Goal: Transaction & Acquisition: Purchase product/service

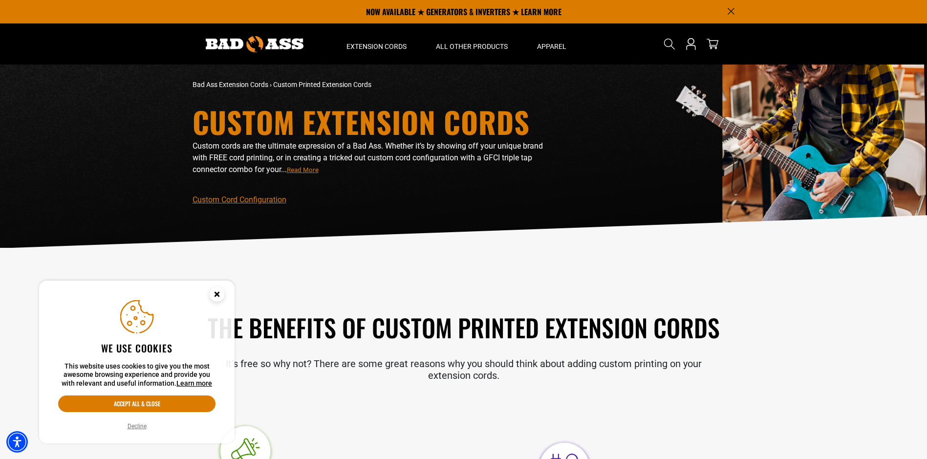
drag, startPoint x: 216, startPoint y: 293, endPoint x: 128, endPoint y: 433, distance: 165.9
click at [127, 438] on aside "We use cookies This website uses cookies to give you the most awesome browsing …" at bounding box center [136, 361] width 195 height 163
click at [132, 425] on button "Decline" at bounding box center [137, 426] width 25 height 10
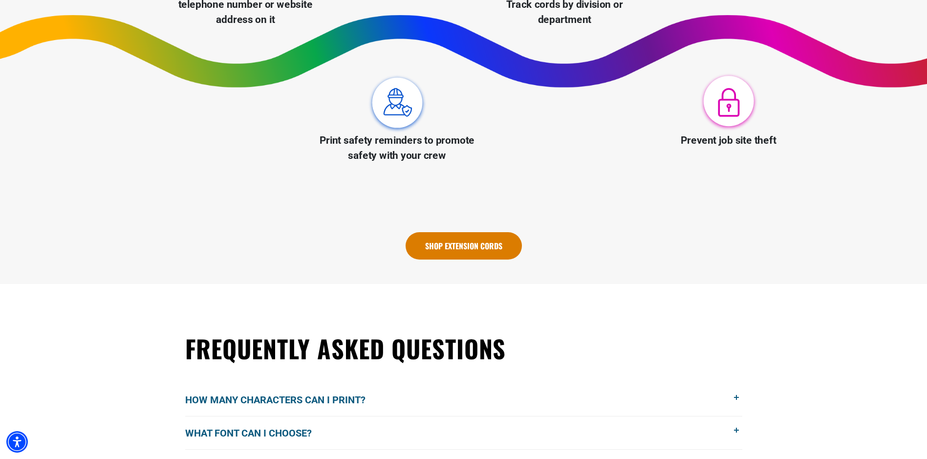
scroll to position [684, 0]
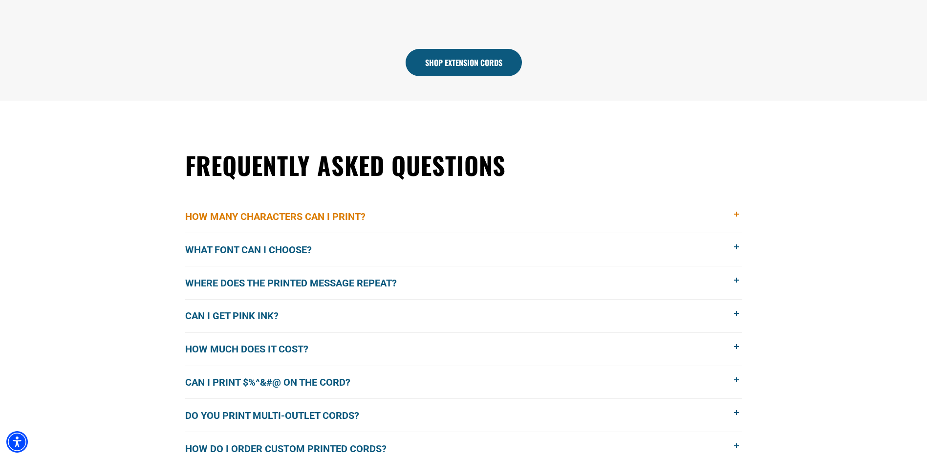
click at [393, 222] on button "How many characters can I print?" at bounding box center [463, 216] width 557 height 33
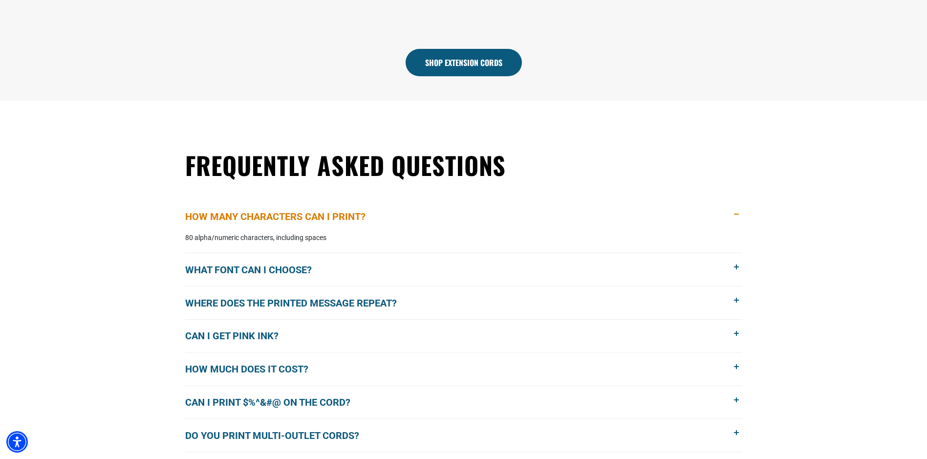
click at [393, 222] on button "How many characters can I print?" at bounding box center [463, 216] width 557 height 33
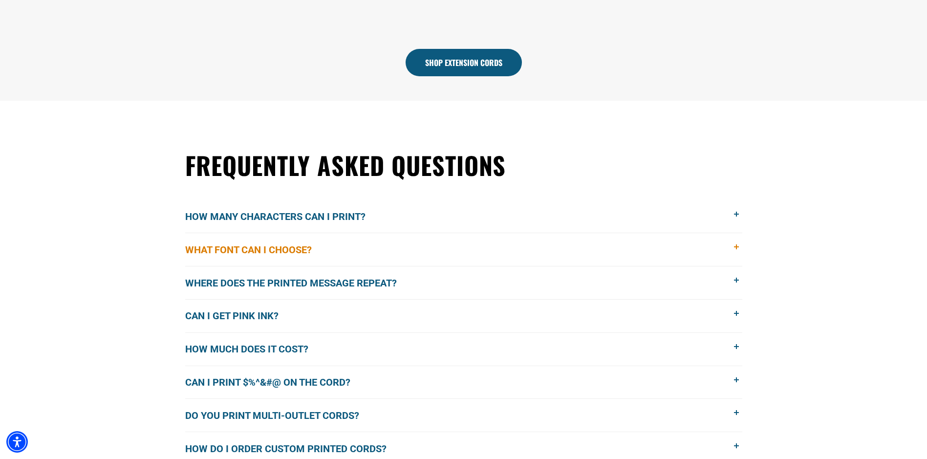
click at [380, 256] on button "What font can I choose?" at bounding box center [463, 249] width 557 height 33
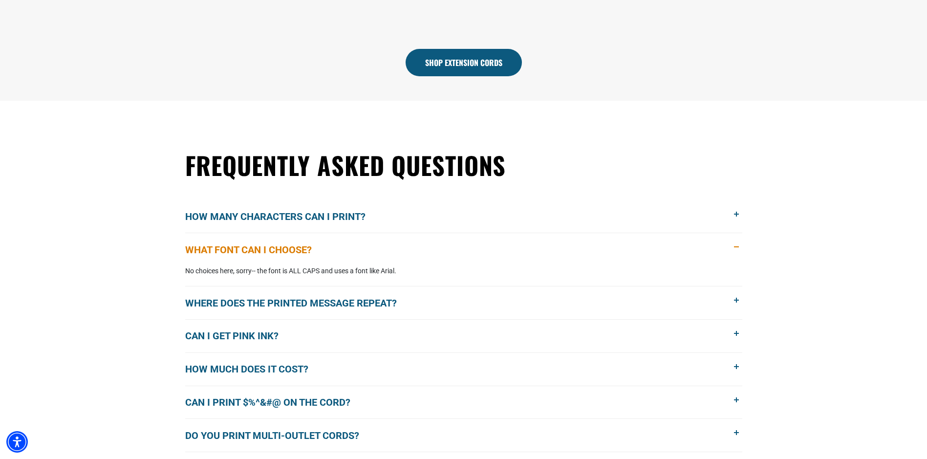
click at [456, 257] on button "What font can I choose?" at bounding box center [463, 249] width 557 height 33
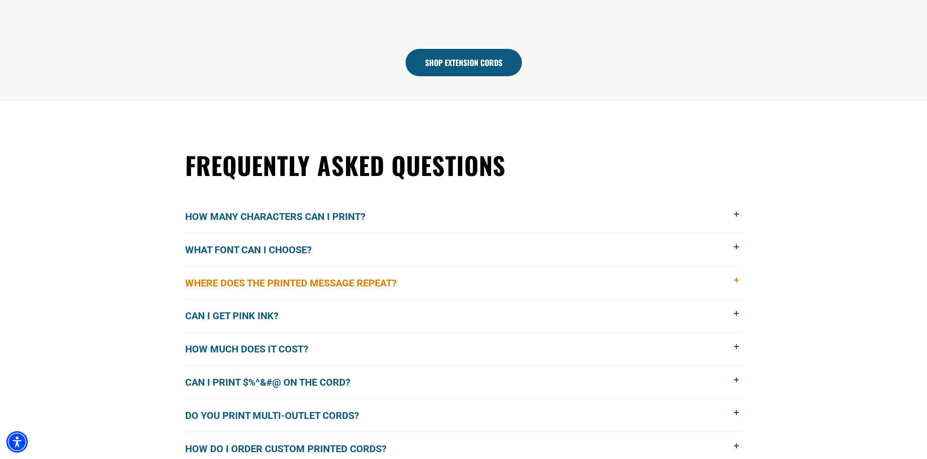
click at [459, 290] on button "Where does the printed message repeat?" at bounding box center [463, 282] width 557 height 33
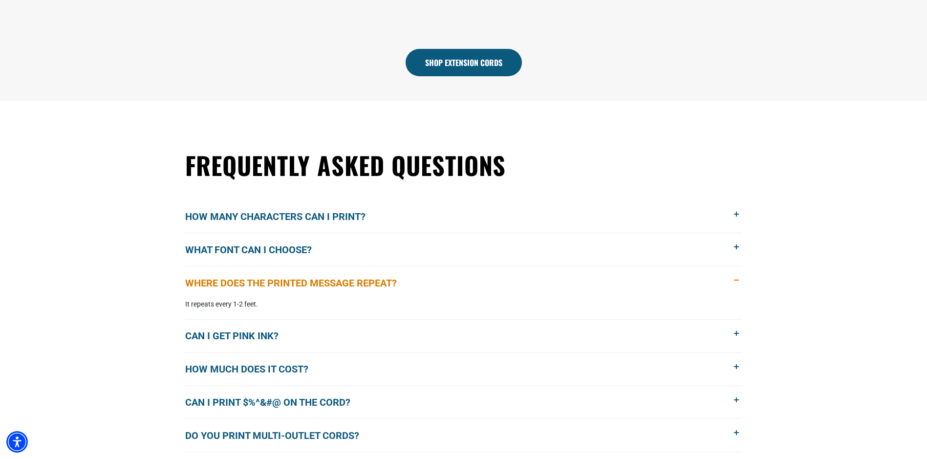
click at [459, 290] on button "Where does the printed message repeat?" at bounding box center [463, 282] width 557 height 33
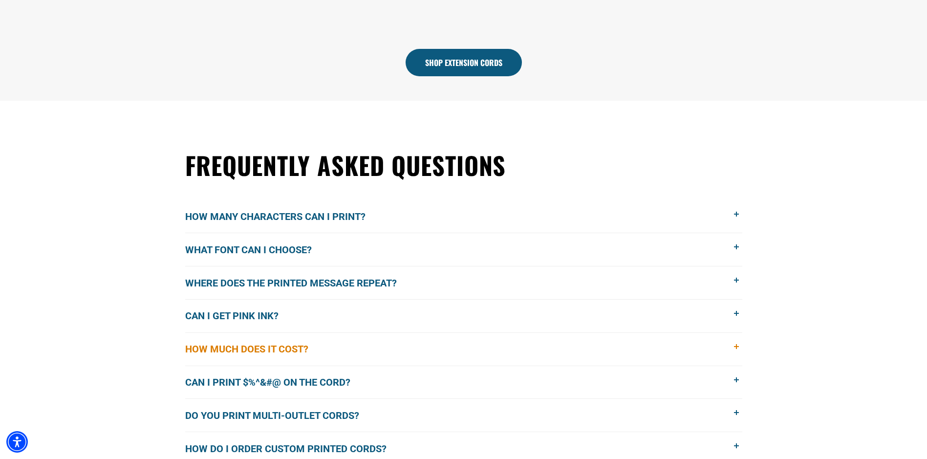
click at [457, 352] on button "How much does it cost?" at bounding box center [463, 349] width 557 height 33
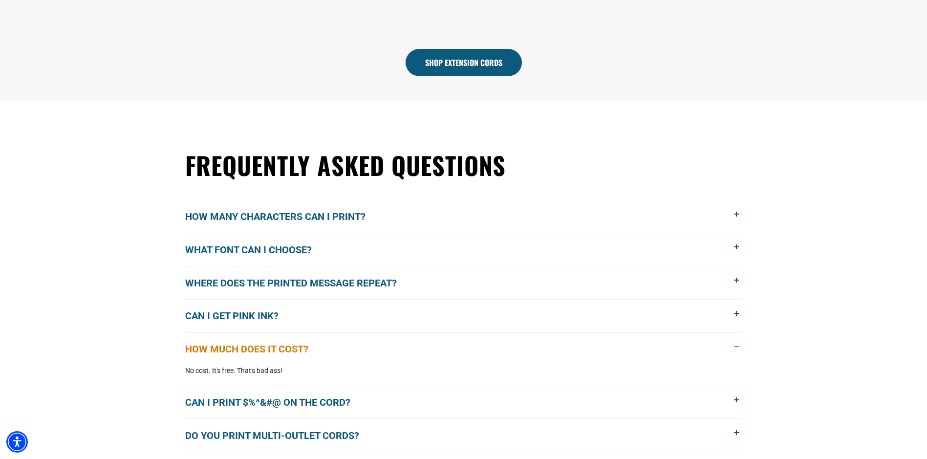
click at [449, 361] on button "How much does it cost?" at bounding box center [463, 349] width 557 height 33
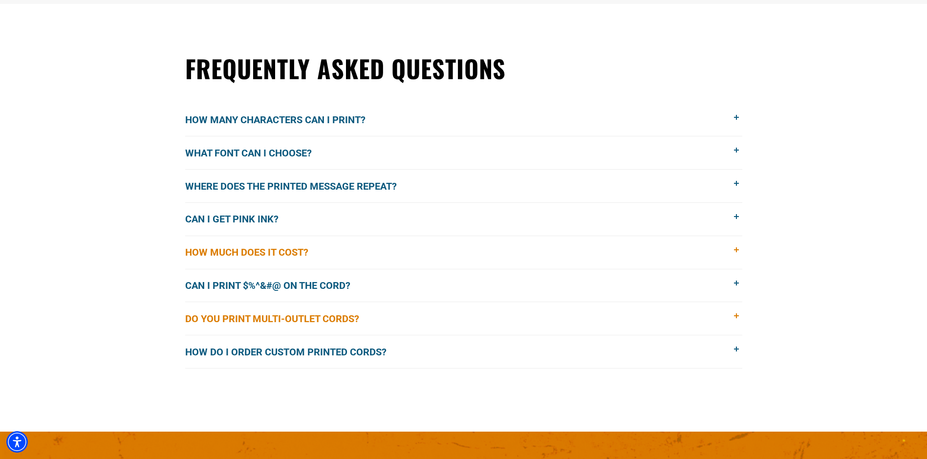
scroll to position [782, 0]
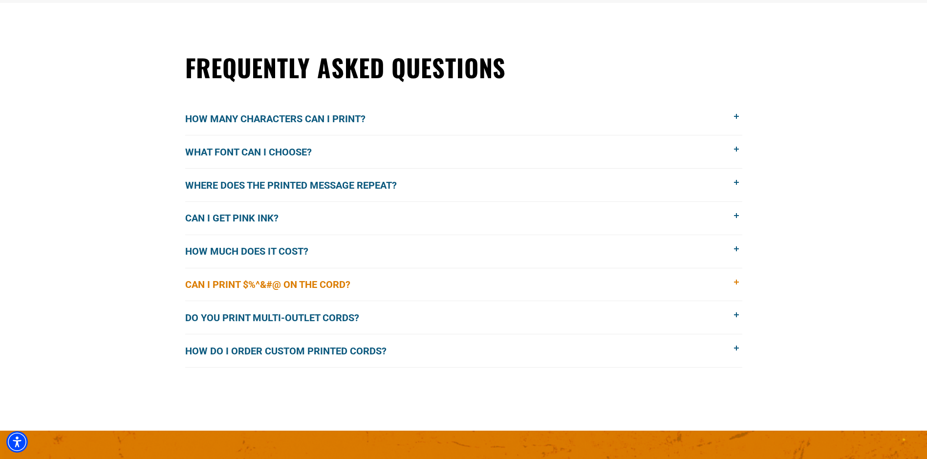
click at [364, 282] on span "Can I print $%^&#@ on the cord?" at bounding box center [275, 284] width 180 height 15
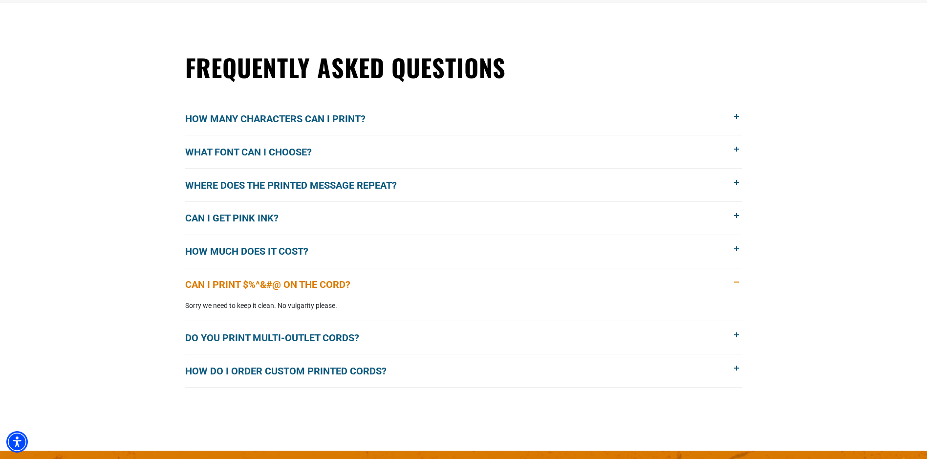
click at [363, 286] on span "Can I print $%^&#@ on the cord?" at bounding box center [275, 284] width 180 height 15
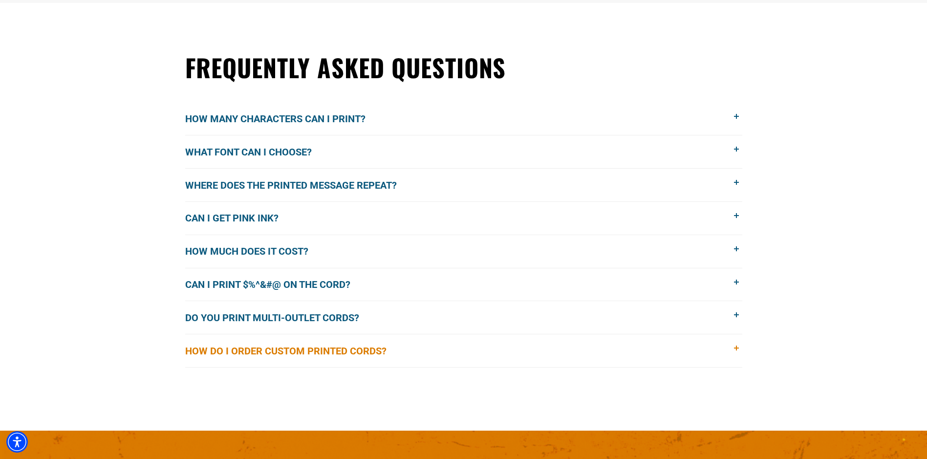
click at [427, 352] on button "How do I order custom printed cords?" at bounding box center [463, 350] width 557 height 33
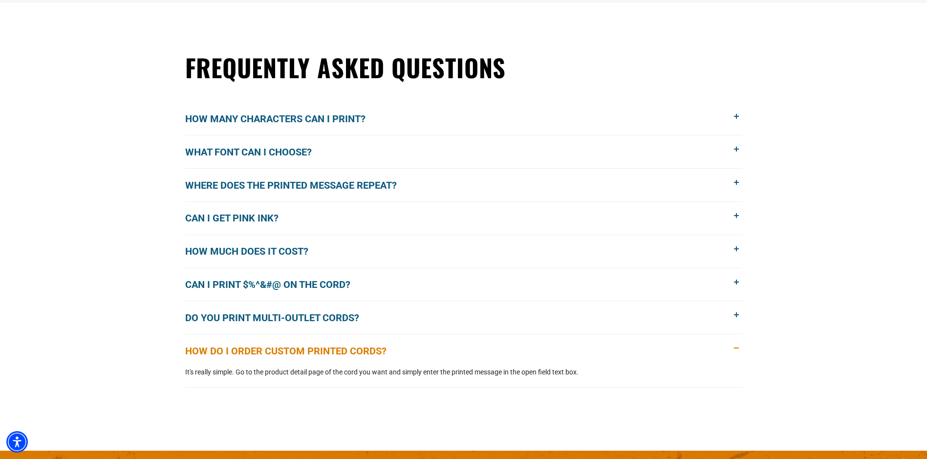
click at [436, 348] on button "How do I order custom printed cords?" at bounding box center [463, 350] width 557 height 33
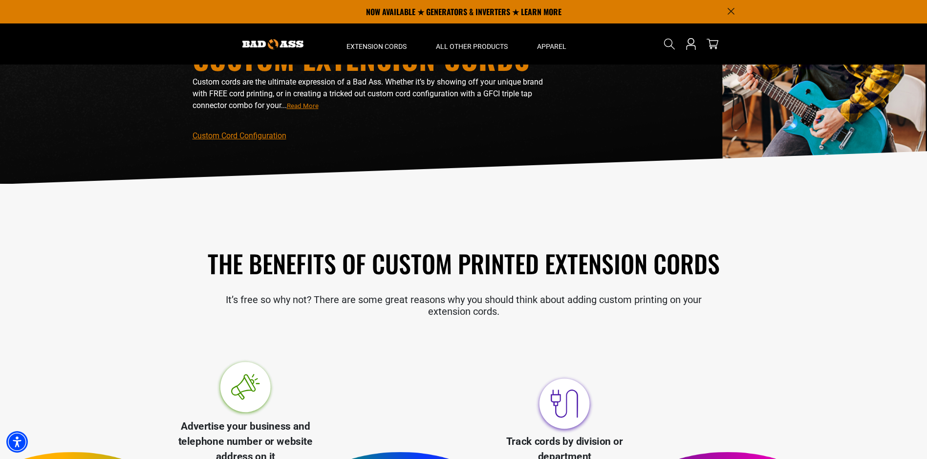
scroll to position [0, 0]
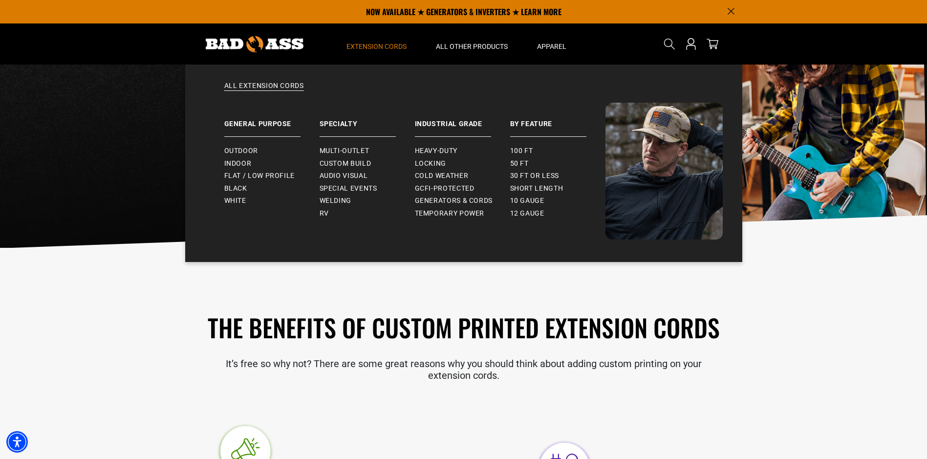
click at [382, 41] on summary "Extension Cords" at bounding box center [376, 43] width 89 height 41
click at [457, 173] on span "Cold Weather" at bounding box center [442, 175] width 54 height 9
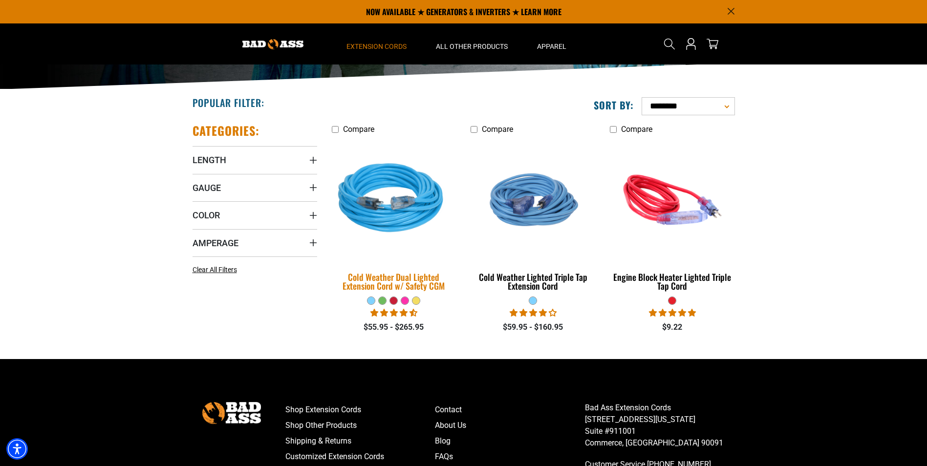
scroll to position [138, 0]
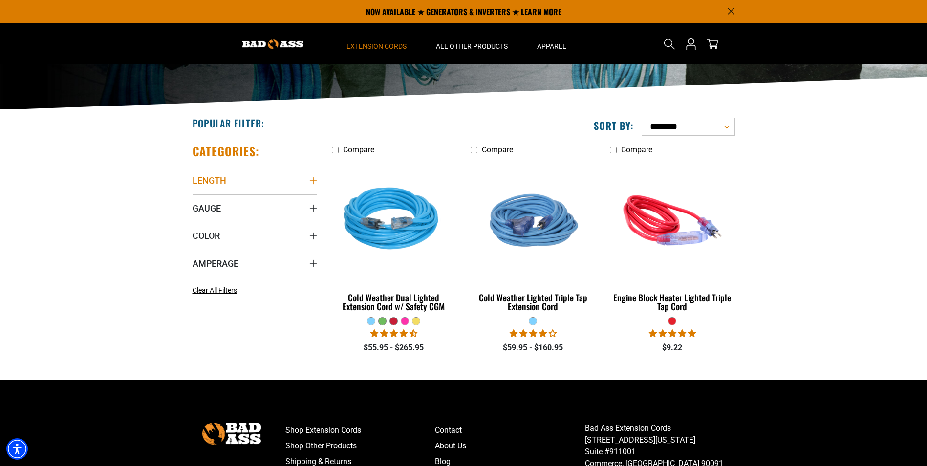
click at [312, 181] on icon "Length" at bounding box center [312, 180] width 7 height 7
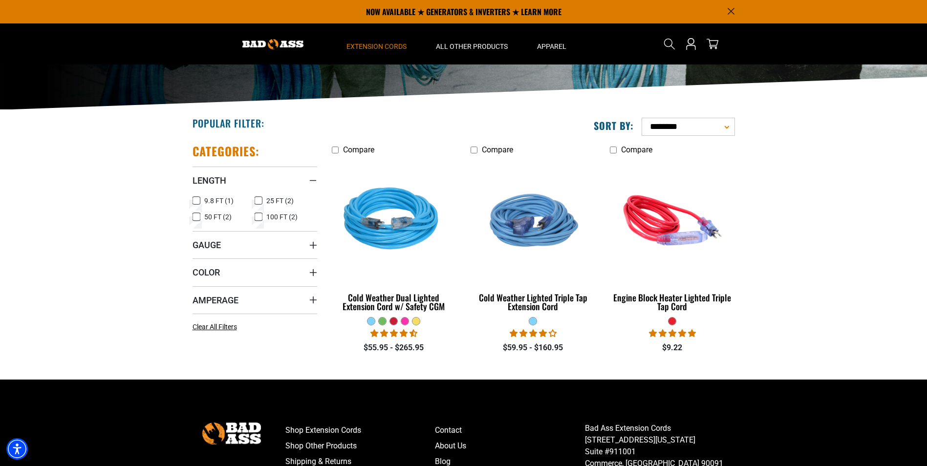
click at [193, 215] on icon at bounding box center [196, 217] width 8 height 13
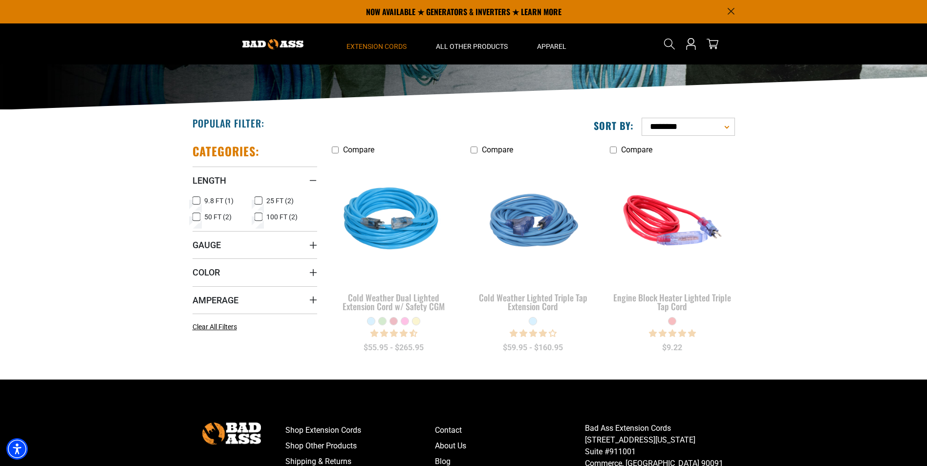
click at [258, 216] on icon at bounding box center [259, 217] width 8 height 13
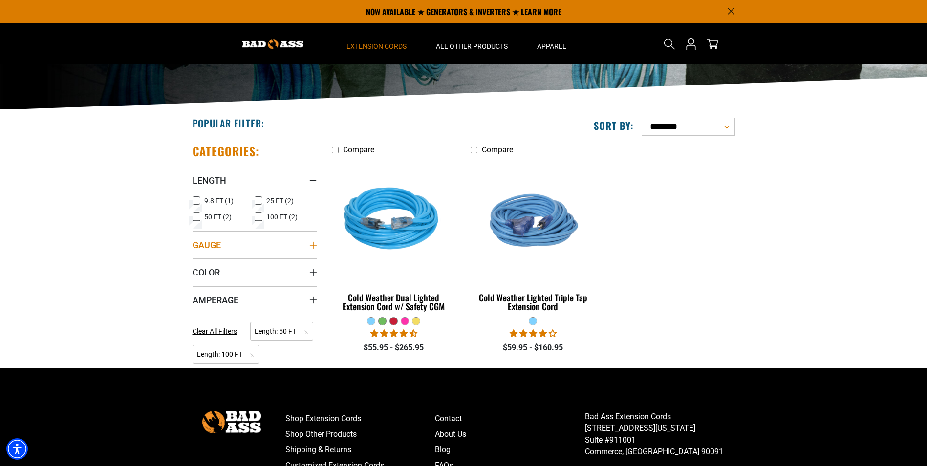
click at [317, 245] on icon "Gauge" at bounding box center [313, 245] width 8 height 8
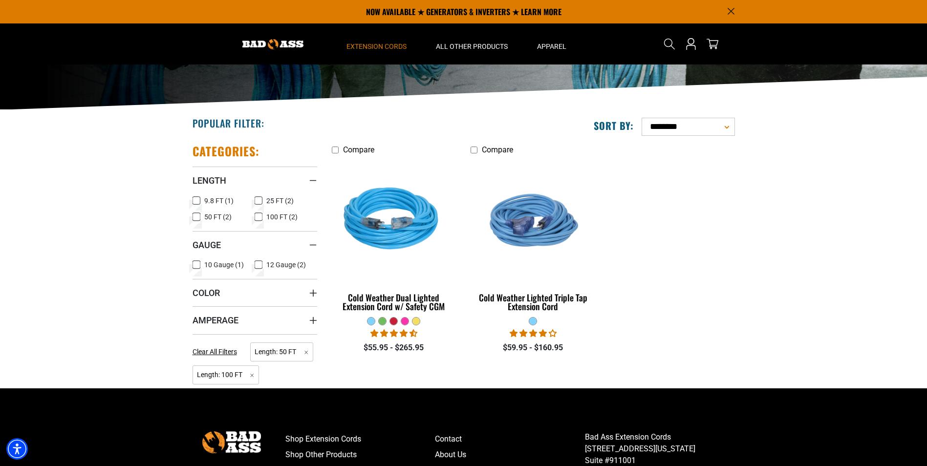
click at [277, 267] on span "12 Gauge (2)" at bounding box center [286, 264] width 40 height 7
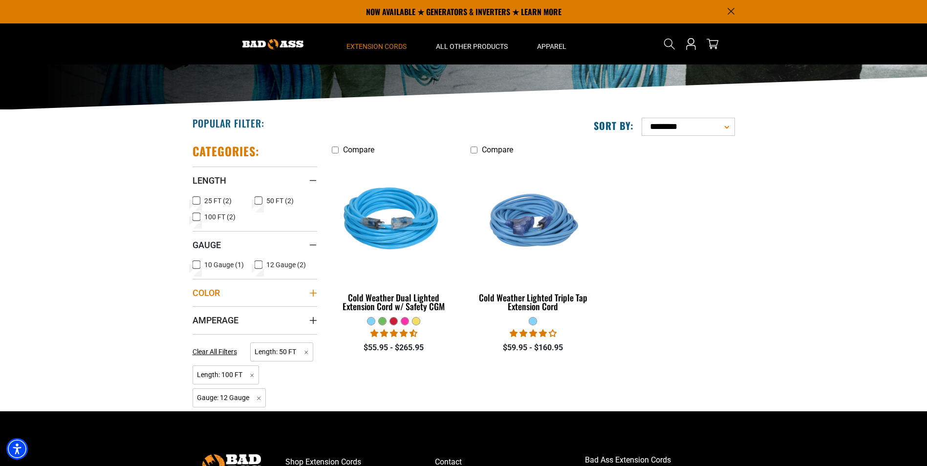
click at [313, 292] on icon "Color" at bounding box center [312, 292] width 7 height 7
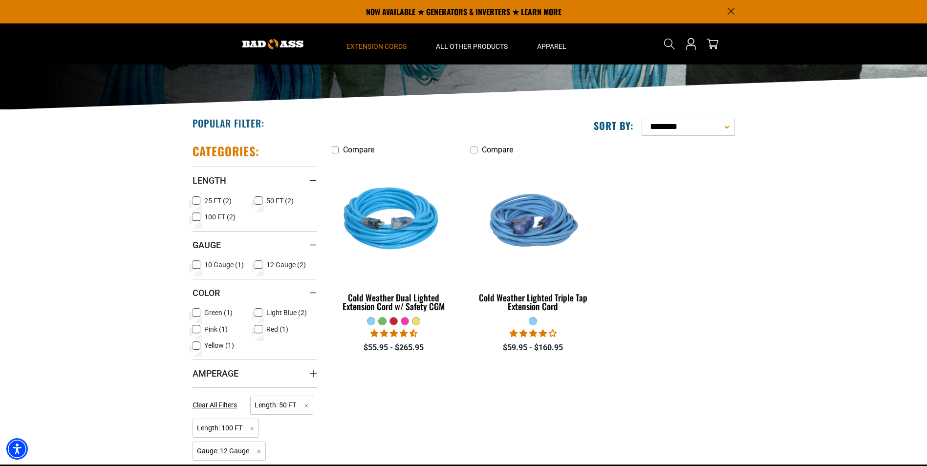
click at [277, 312] on span "Light Blue (2)" at bounding box center [286, 312] width 41 height 7
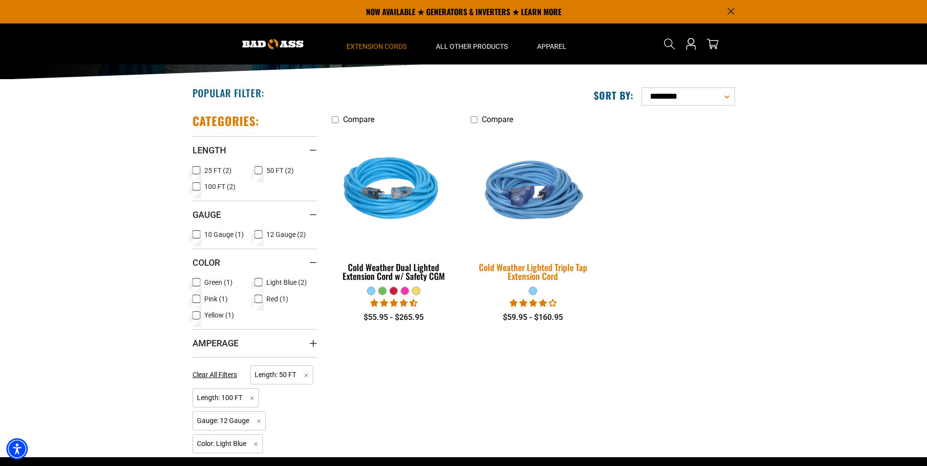
scroll to position [138, 0]
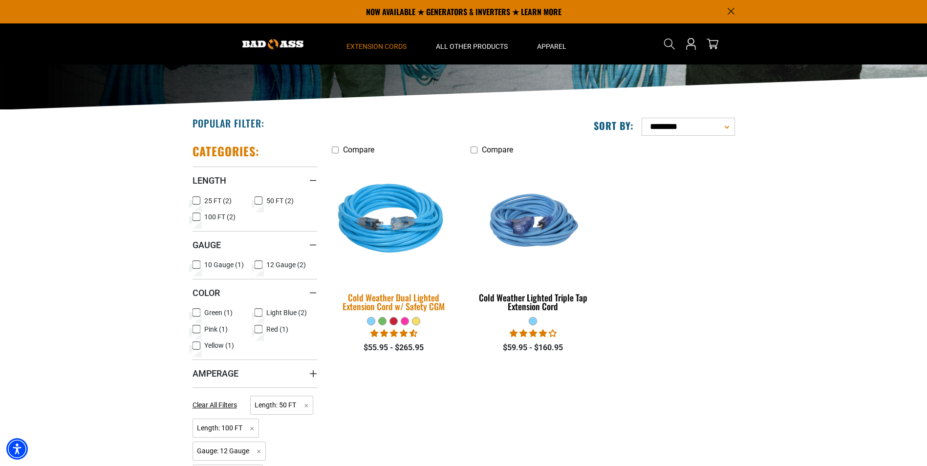
click at [414, 224] on img at bounding box center [393, 220] width 137 height 125
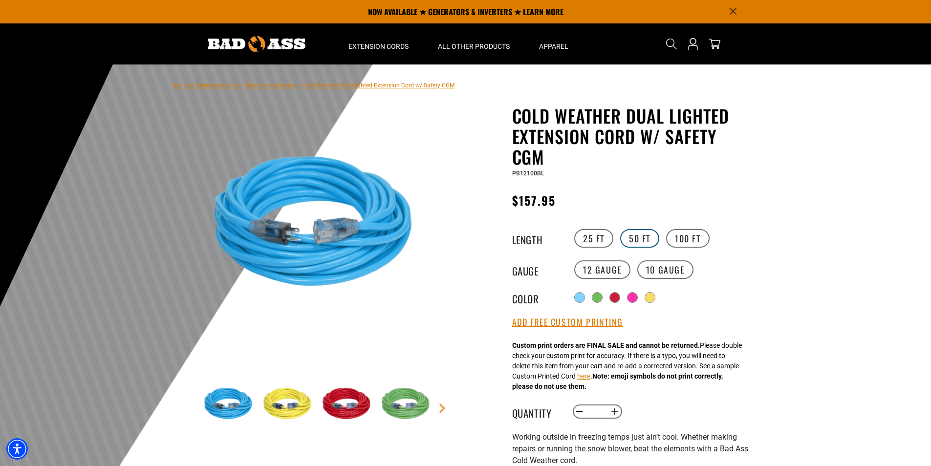
click at [646, 236] on label "50 FT" at bounding box center [639, 238] width 39 height 19
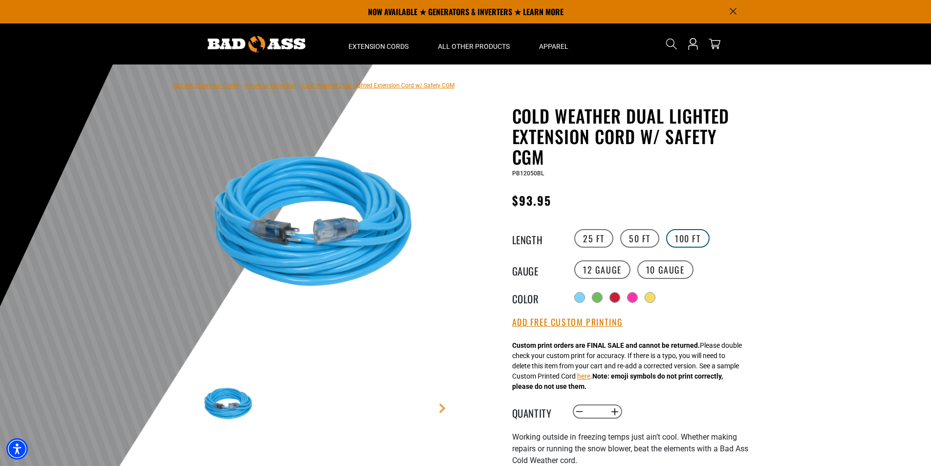
click at [703, 235] on label "100 FT" at bounding box center [687, 238] width 43 height 19
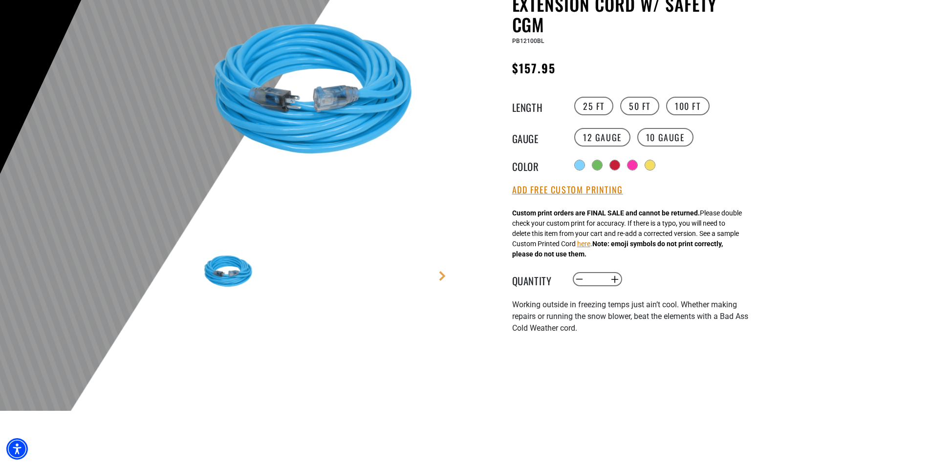
scroll to position [147, 0]
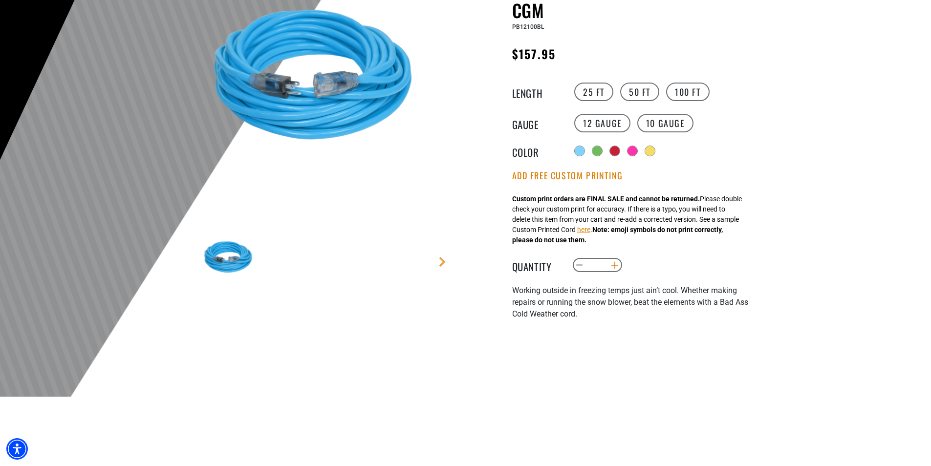
click at [614, 268] on button "Increase quantity for Cold Weather Dual Lighted Extension Cord w/ Safety CGM" at bounding box center [614, 265] width 15 height 17
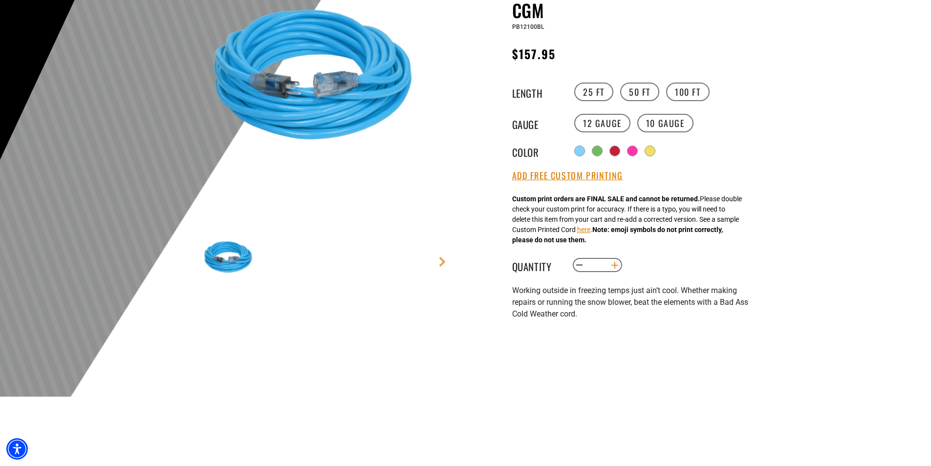
click at [614, 268] on button "Increase quantity for Cold Weather Dual Lighted Extension Cord w/ Safety CGM" at bounding box center [614, 265] width 15 height 17
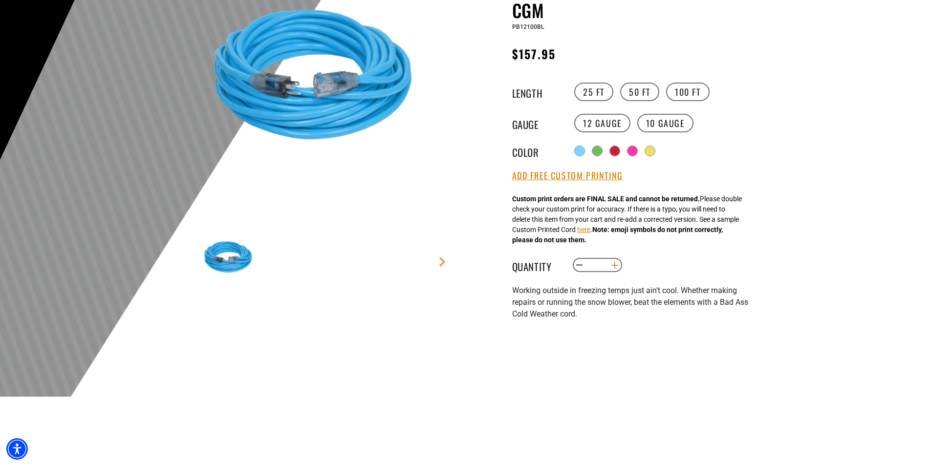
click at [614, 268] on button "Increase quantity for Cold Weather Dual Lighted Extension Cord w/ Safety CGM" at bounding box center [614, 265] width 15 height 17
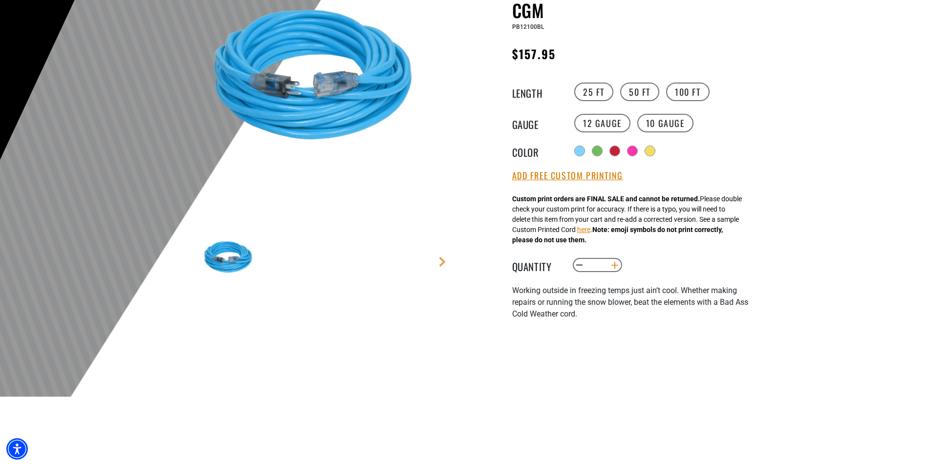
click at [614, 268] on button "Increase quantity for Cold Weather Dual Lighted Extension Cord w/ Safety CGM" at bounding box center [614, 265] width 15 height 17
type input "**"
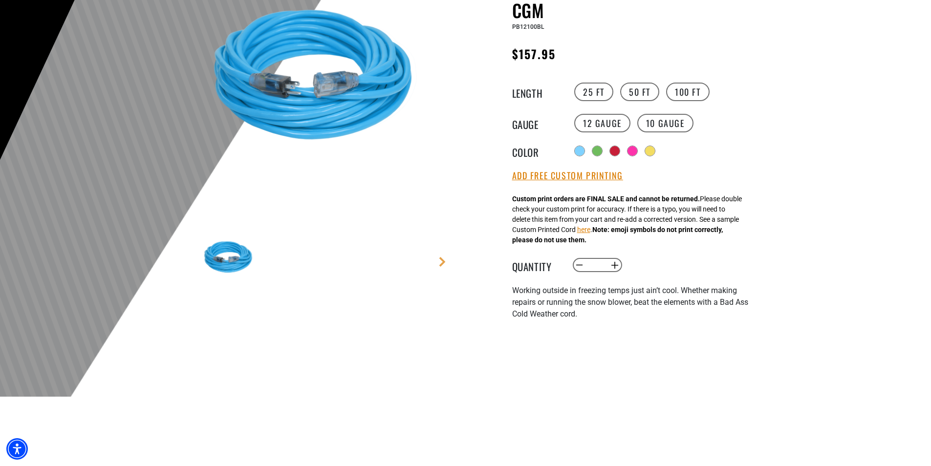
click at [695, 267] on div "Decrease quantity for Cold Weather Dual Lighted Extension Cord w/ Safety CGM **…" at bounding box center [671, 265] width 199 height 17
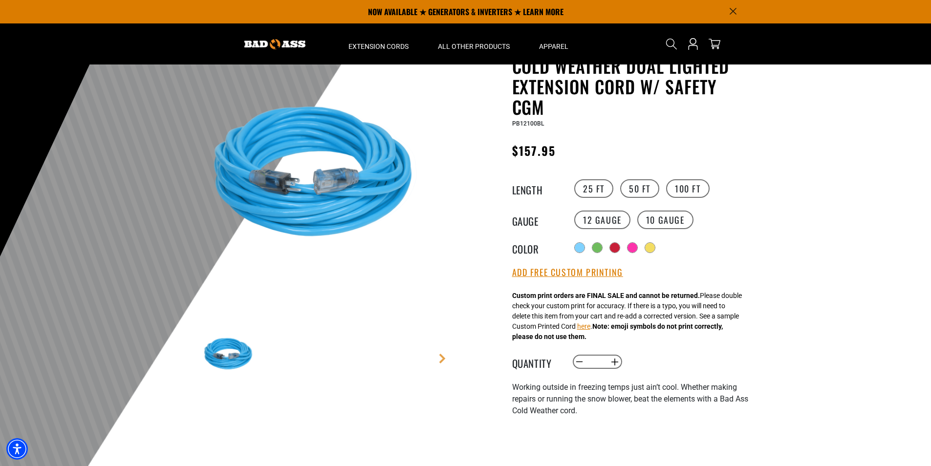
scroll to position [49, 0]
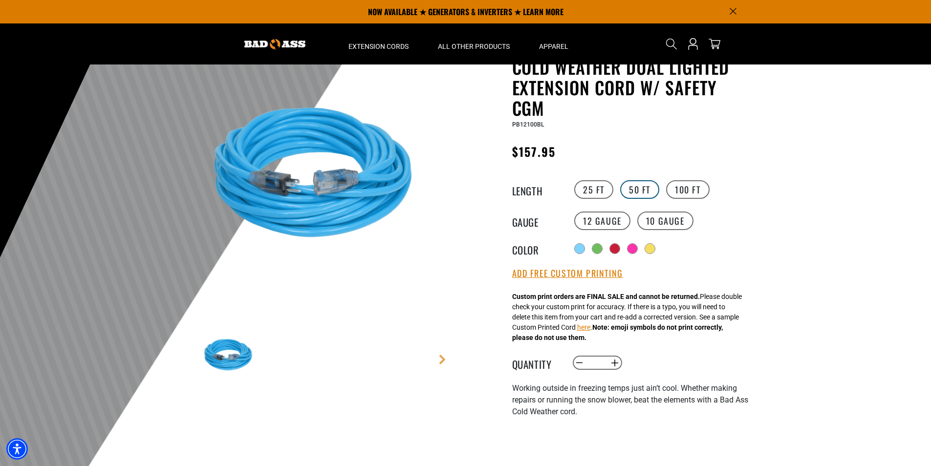
click at [642, 181] on label "50 FT" at bounding box center [639, 189] width 39 height 19
click at [641, 186] on label "50 FT" at bounding box center [639, 189] width 39 height 19
